Goal: Task Accomplishment & Management: Use online tool/utility

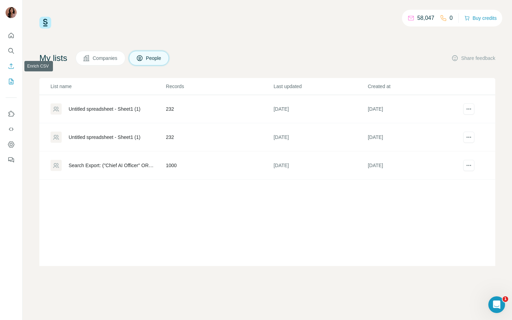
click at [8, 66] on icon "Enrich CSV" at bounding box center [11, 66] width 7 height 7
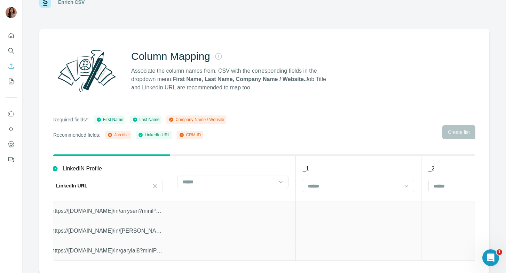
scroll to position [0, 261]
click at [270, 181] on input at bounding box center [228, 182] width 94 height 8
click at [333, 189] on input at bounding box center [353, 186] width 94 height 8
click at [444, 180] on div at bounding box center [482, 186] width 111 height 13
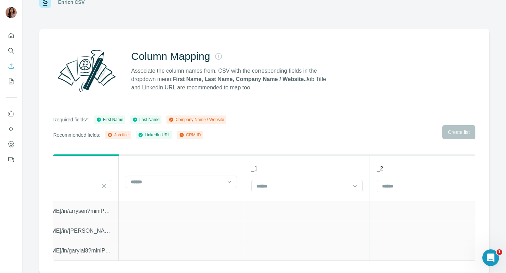
click at [377, 142] on div "Column Mapping Associate the column names from. CSV with the corresponding fiel…" at bounding box center [264, 151] width 450 height 244
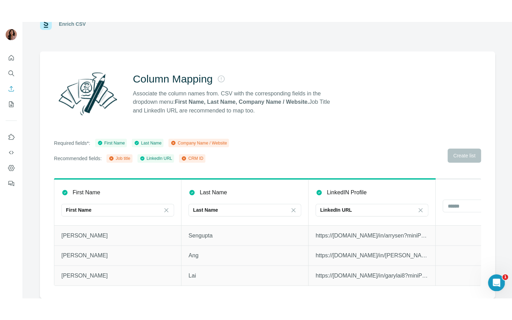
scroll to position [0, 0]
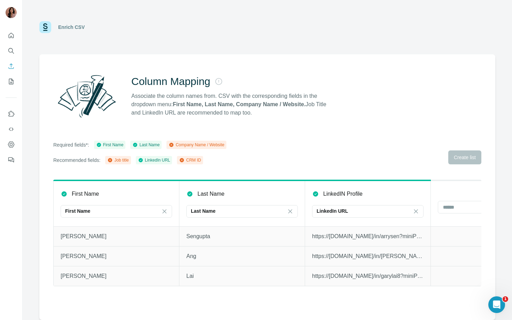
click at [456, 156] on div "Required fields*: First Name Last Name Company Name / Website Recommended field…" at bounding box center [267, 153] width 428 height 24
click at [136, 208] on div "First Name" at bounding box center [112, 210] width 94 height 7
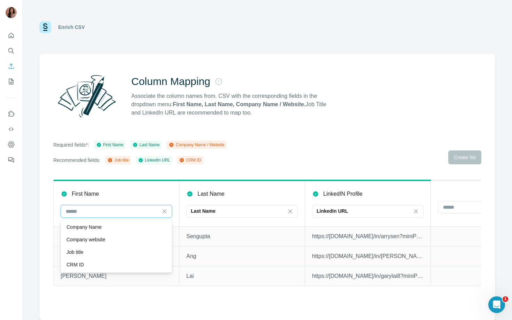
click at [117, 215] on div "First Name" at bounding box center [112, 211] width 94 height 12
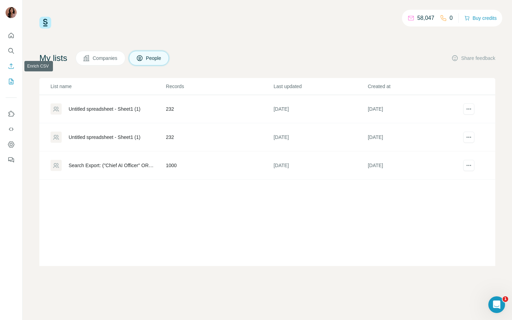
click at [9, 68] on icon "Enrich CSV" at bounding box center [11, 65] width 5 height 5
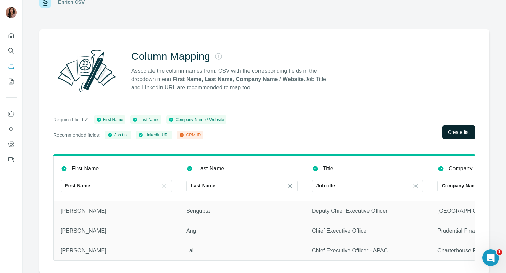
click at [450, 129] on span "Create list" at bounding box center [459, 132] width 22 height 7
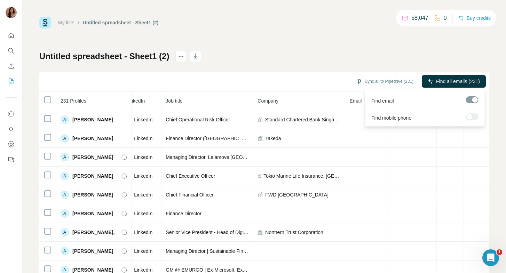
scroll to position [0, 61]
click at [441, 80] on span "Find all emails (231)" at bounding box center [458, 81] width 44 height 7
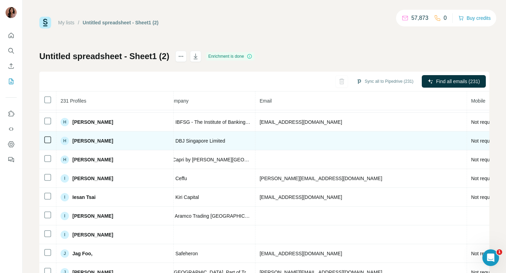
scroll to position [1453, 184]
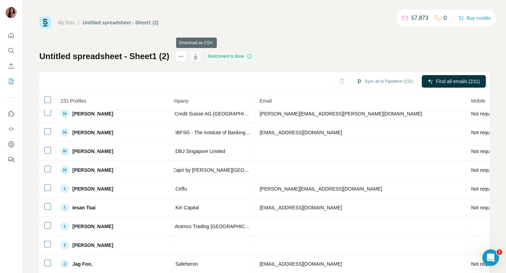
click at [196, 55] on icon "button" at bounding box center [195, 56] width 7 height 7
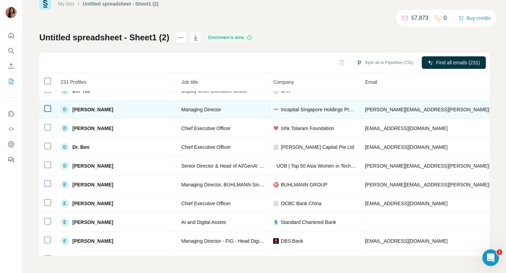
scroll to position [931, 0]
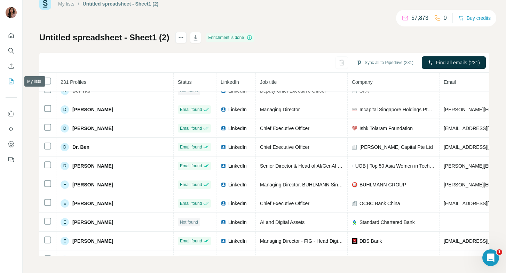
click at [8, 84] on icon "My lists" at bounding box center [11, 81] width 7 height 7
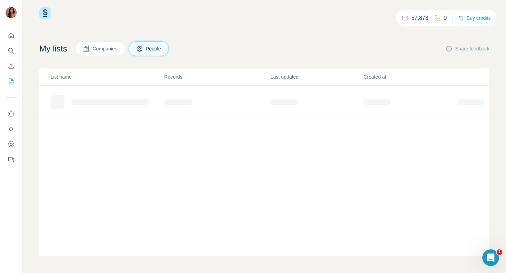
scroll to position [9, 0]
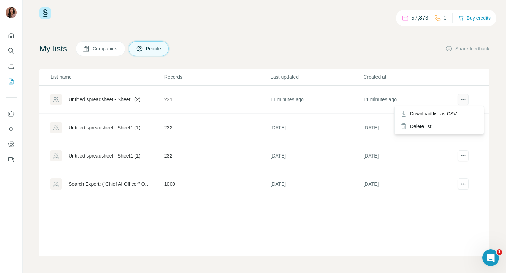
click at [466, 99] on button "actions" at bounding box center [463, 99] width 11 height 11
click at [427, 125] on div "Delete list" at bounding box center [439, 126] width 86 height 13
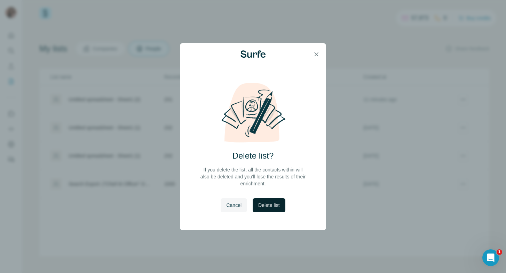
click at [269, 200] on button "Delete list" at bounding box center [269, 205] width 32 height 14
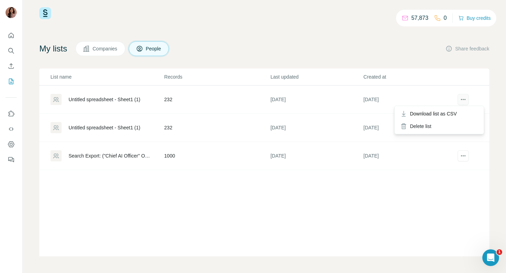
click at [461, 99] on icon "actions" at bounding box center [463, 99] width 7 height 7
click at [107, 101] on div "Untitled spreadsheet - Sheet1 (1)" at bounding box center [105, 99] width 72 height 7
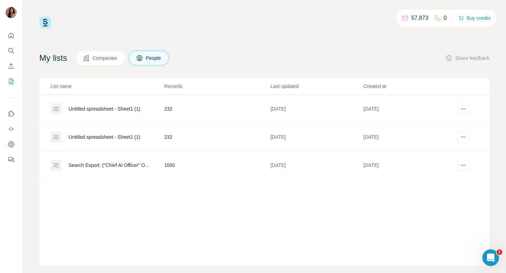
click at [107, 134] on div "Untitled spreadsheet - Sheet1 (1)" at bounding box center [105, 137] width 72 height 7
